Goal: Check status: Check status

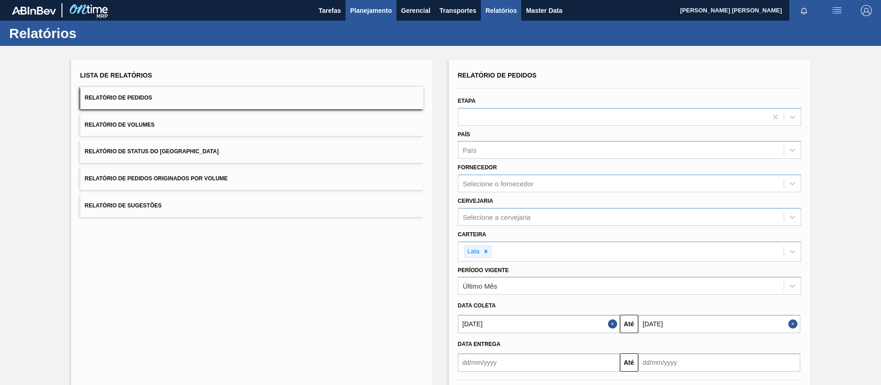
click at [363, 5] on span "Planejamento" at bounding box center [371, 10] width 42 height 11
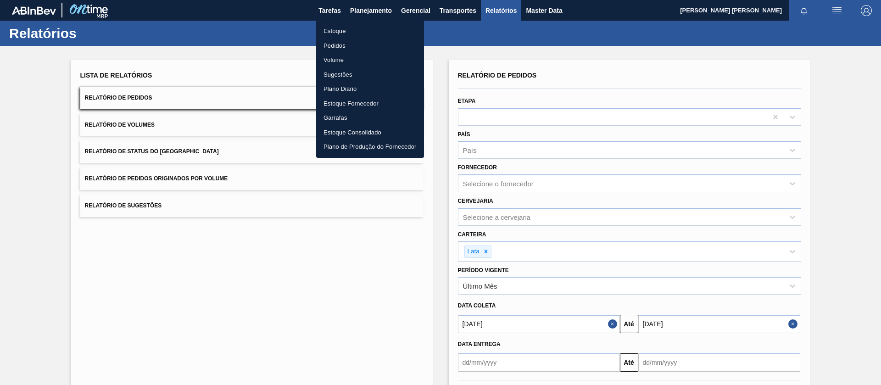
click at [341, 42] on li "Pedidos" at bounding box center [370, 46] width 108 height 15
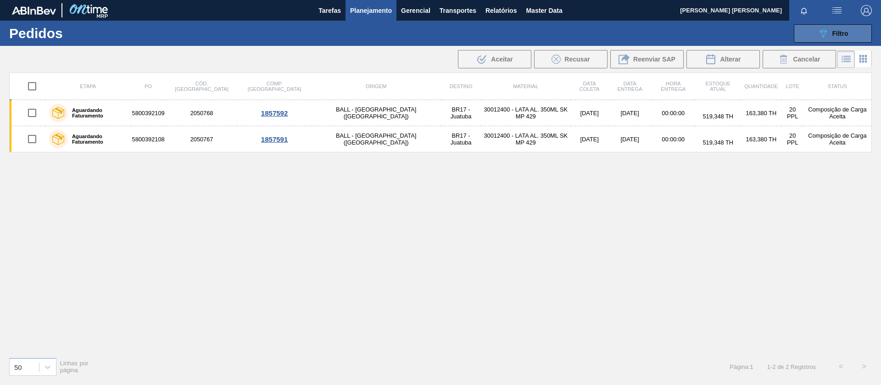
click at [823, 33] on icon "089F7B8B-B2A5-4AFE-B5C0-19BA573D28AC" at bounding box center [823, 33] width 11 height 11
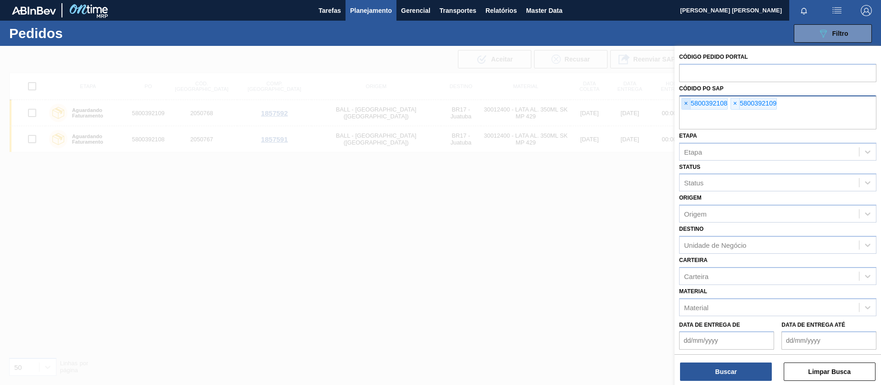
click at [688, 103] on span "×" at bounding box center [686, 103] width 9 height 11
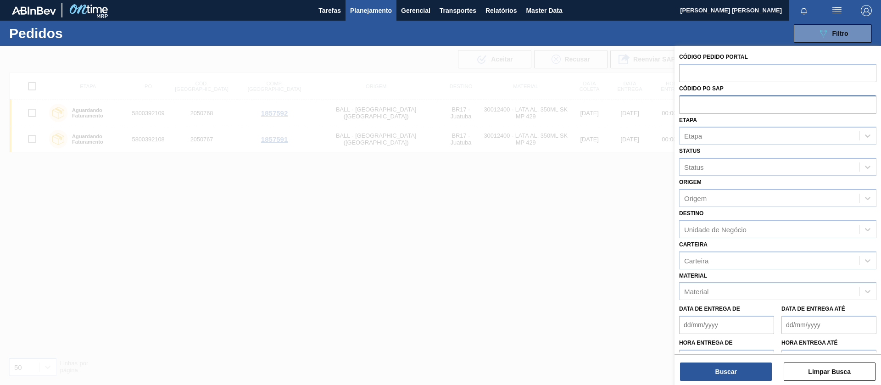
paste input "text"
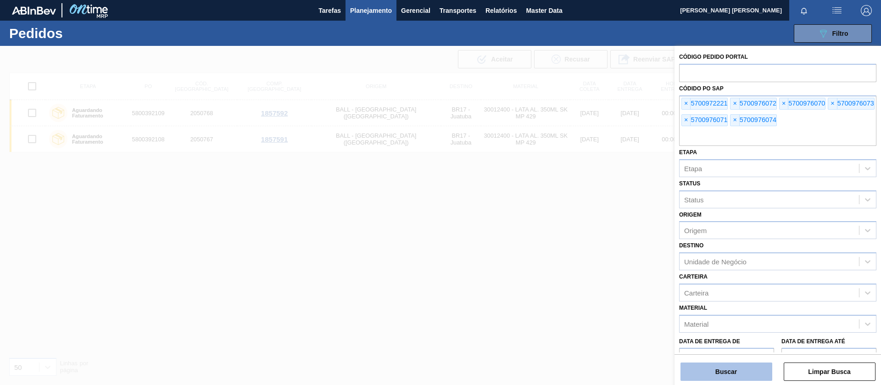
drag, startPoint x: 733, startPoint y: 370, endPoint x: 726, endPoint y: 369, distance: 7.5
click at [733, 370] on button "Buscar" at bounding box center [727, 372] width 92 height 18
